Goal: Task Accomplishment & Management: Use online tool/utility

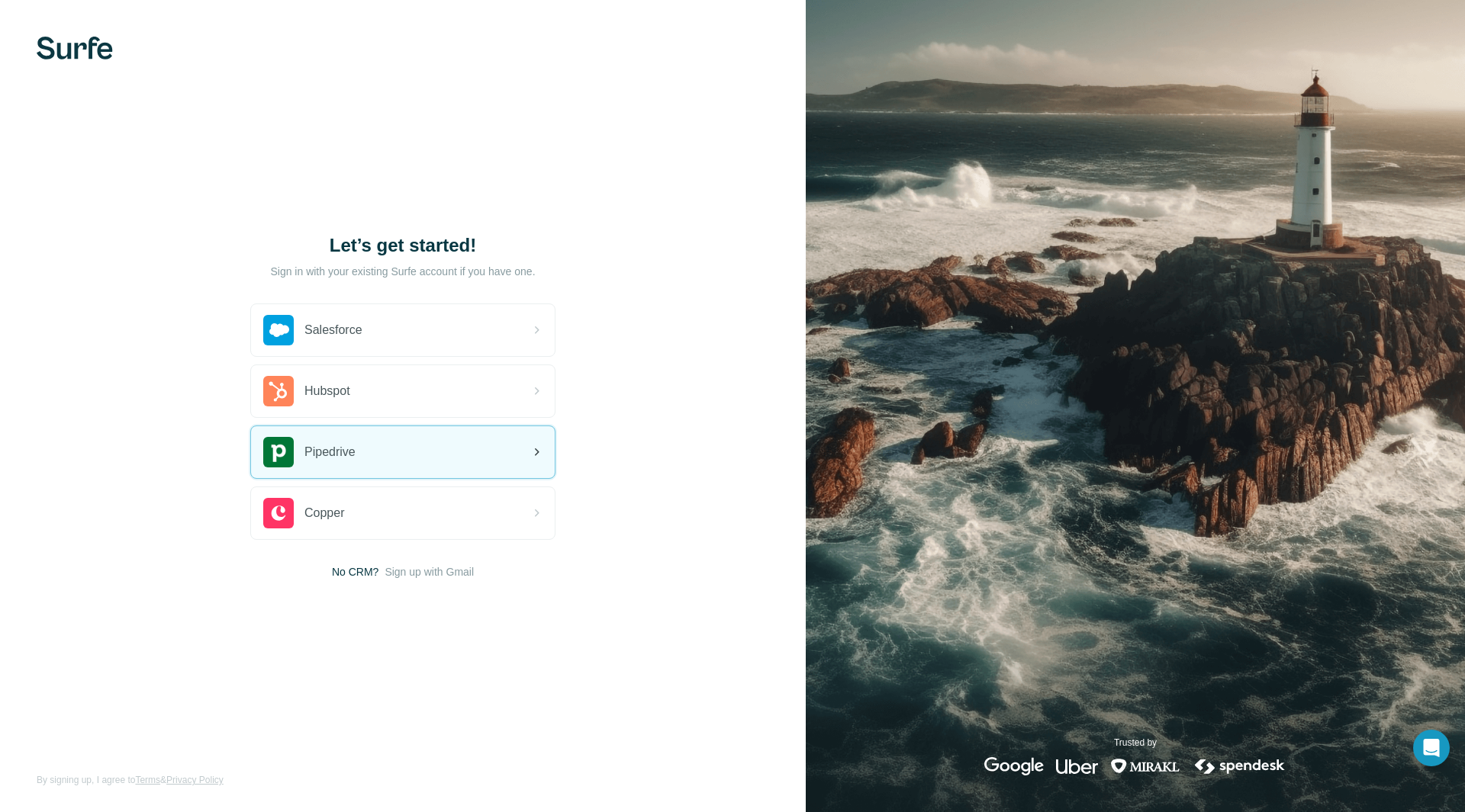
click at [384, 455] on div "Pipedrive" at bounding box center [403, 452] width 303 height 52
